Goal: Task Accomplishment & Management: Use online tool/utility

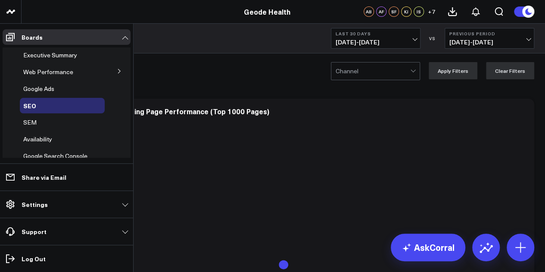
click at [42, 124] on icon at bounding box center [43, 122] width 7 height 7
click at [33, 123] on span "SEM" at bounding box center [29, 122] width 13 height 8
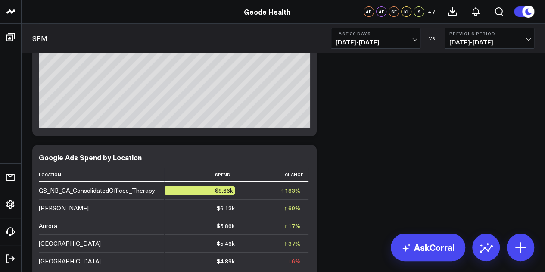
scroll to position [1450, 0]
click at [302, 159] on icon at bounding box center [305, 159] width 10 height 10
click at [411, 37] on button "Last 30 Days [DATE] - [DATE]" at bounding box center [376, 38] width 90 height 21
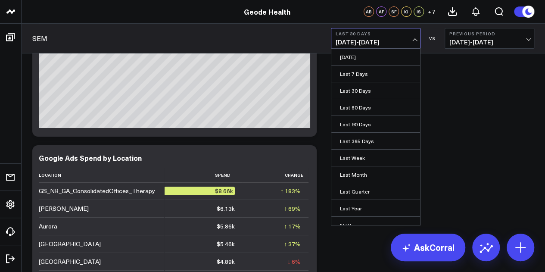
drag, startPoint x: 463, startPoint y: 105, endPoint x: 458, endPoint y: 110, distance: 7.3
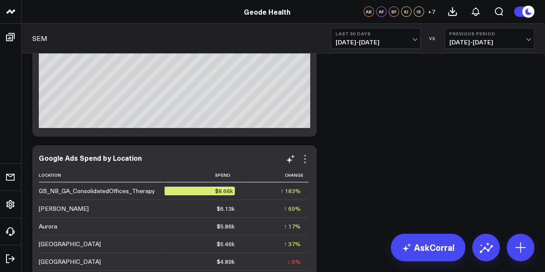
click at [304, 161] on icon at bounding box center [305, 159] width 10 height 10
click at [407, 39] on span "[DATE] - [DATE]" at bounding box center [375, 42] width 80 height 7
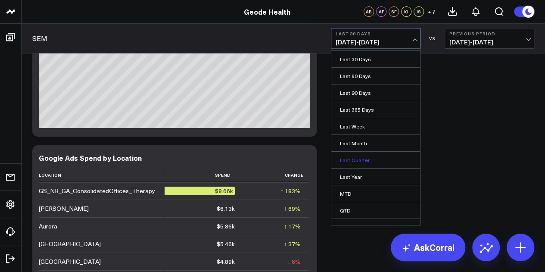
scroll to position [43, 0]
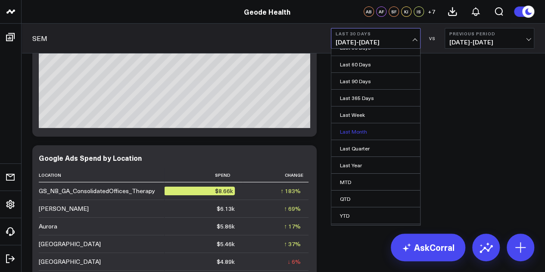
click at [361, 127] on link "Last Month" at bounding box center [375, 131] width 89 height 16
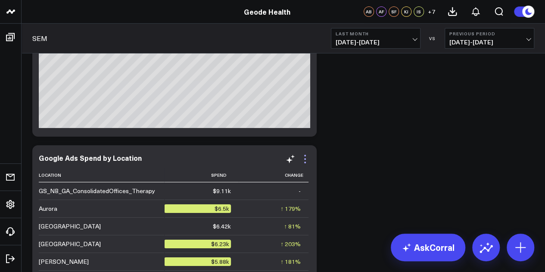
click at [305, 161] on icon at bounding box center [305, 159] width 10 height 10
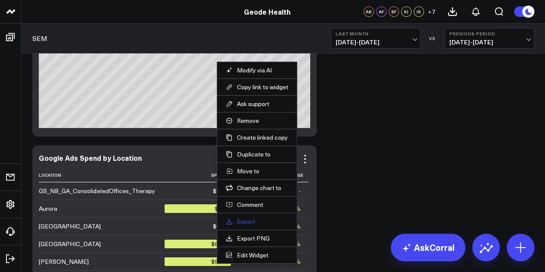
click at [251, 221] on link "Export" at bounding box center [257, 221] width 62 height 8
